Goal: Transaction & Acquisition: Purchase product/service

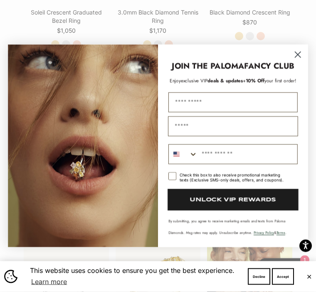
scroll to position [981, 0]
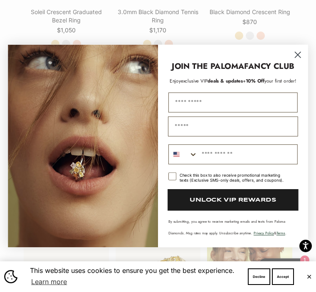
click at [299, 61] on circle "Close dialog" at bounding box center [297, 54] width 13 height 13
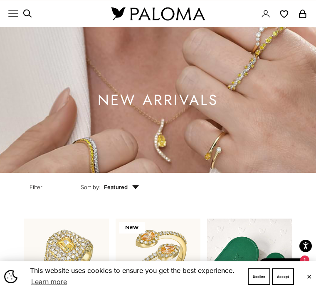
scroll to position [0, 0]
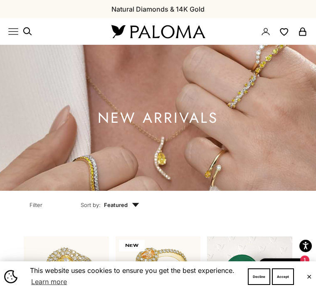
click at [15, 30] on icon "Primary navigation" at bounding box center [13, 32] width 10 height 10
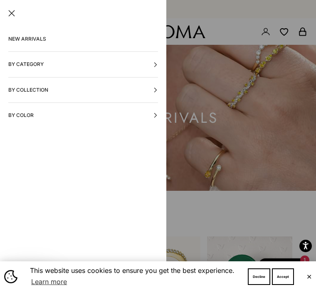
click at [14, 67] on button "By Category" at bounding box center [82, 64] width 149 height 25
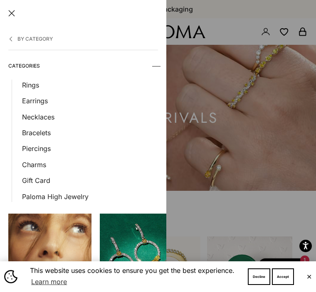
click at [25, 105] on link "Earrings" at bounding box center [90, 101] width 136 height 11
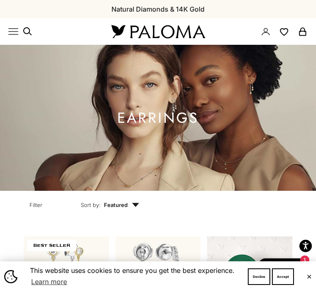
click at [305, 270] on div "This website uses cookies to ensure you get the best experience. Learn more Dec…" at bounding box center [158, 277] width 316 height 31
click at [307, 274] on button "✕" at bounding box center [308, 276] width 5 height 5
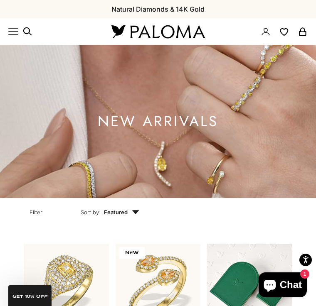
click at [15, 32] on icon "Primary navigation" at bounding box center [13, 32] width 10 height 10
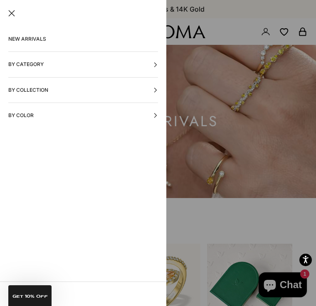
click at [25, 66] on button "By Category" at bounding box center [82, 64] width 149 height 25
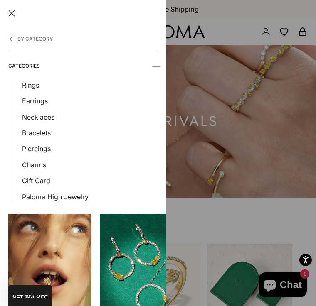
click at [27, 88] on link "Rings" at bounding box center [90, 85] width 136 height 11
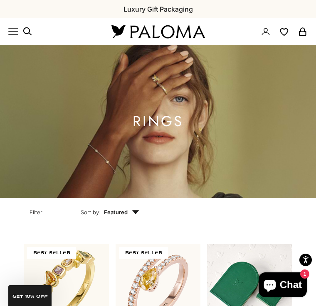
click at [11, 31] on icon "Primary navigation" at bounding box center [13, 32] width 10 height 10
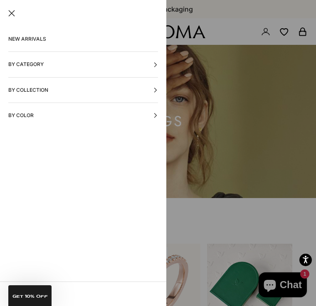
click at [21, 68] on button "By Category" at bounding box center [82, 64] width 149 height 25
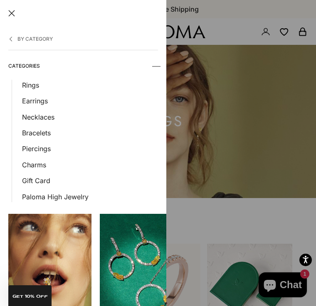
click at [27, 105] on link "Earrings" at bounding box center [90, 101] width 136 height 11
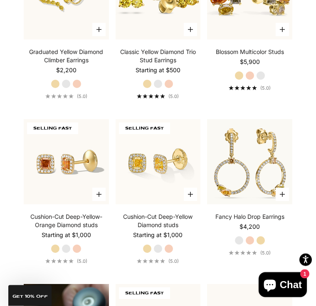
scroll to position [454, 0]
click at [272, 177] on img at bounding box center [249, 161] width 93 height 93
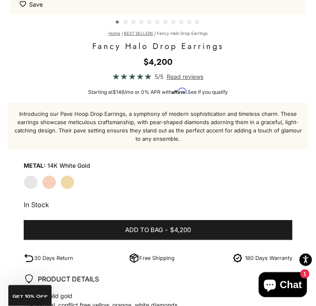
scroll to position [395, 0]
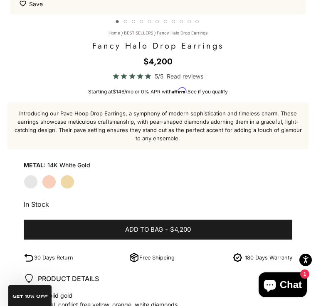
click at [62, 178] on label "Yellow Gold" at bounding box center [67, 182] width 14 height 14
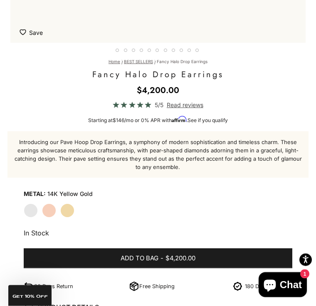
scroll to position [366, 0]
click at [47, 209] on label "Rose Gold" at bounding box center [49, 210] width 14 height 14
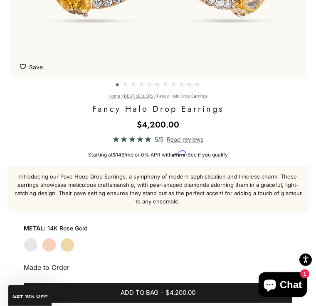
scroll to position [332, 0]
click at [28, 245] on label "White Gold" at bounding box center [31, 245] width 14 height 14
